Goal: Check status: Check status

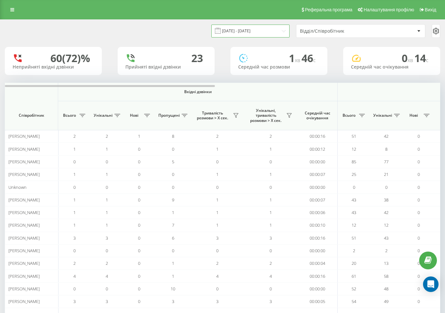
click at [254, 27] on input "[DATE] - [DATE]" at bounding box center [250, 31] width 78 height 13
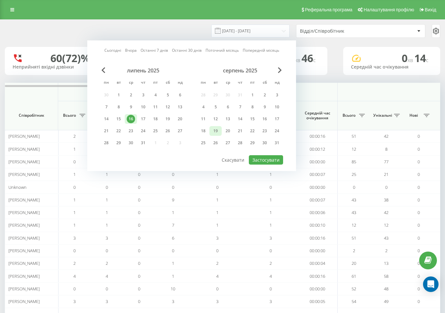
click at [216, 130] on div "19" at bounding box center [215, 131] width 8 height 8
click at [260, 161] on button "Застосувати" at bounding box center [266, 159] width 34 height 9
type input "[DATE] - [DATE]"
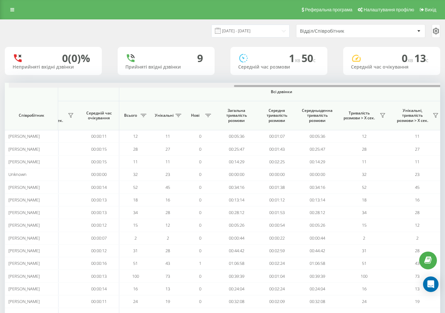
scroll to position [0, 467]
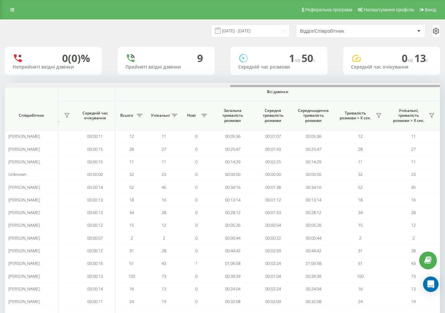
drag, startPoint x: 125, startPoint y: 86, endPoint x: 353, endPoint y: 89, distance: 228.3
click at [353, 89] on div "Вхідні дзвінки Вихідні дзвінки Всі дзвінки Співробітник Всього Унікальні Нові П…" at bounding box center [223, 202] width 436 height 238
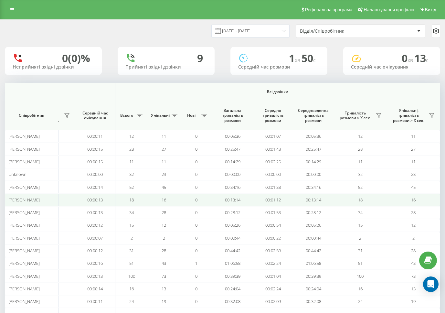
scroll to position [39, 0]
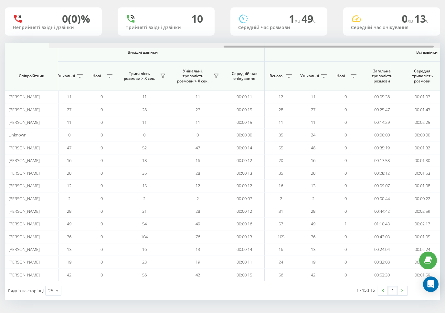
scroll to position [0, 467]
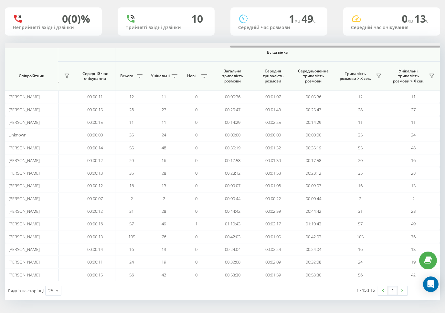
drag, startPoint x: 187, startPoint y: 45, endPoint x: 450, endPoint y: 44, distance: 263.9
click at [445, 44] on html "finmap.online Проекти finmap.online Центр звернень Аналiтика Співробітники у ре…" at bounding box center [222, 117] width 445 height 313
